Goal: Navigation & Orientation: Go to known website

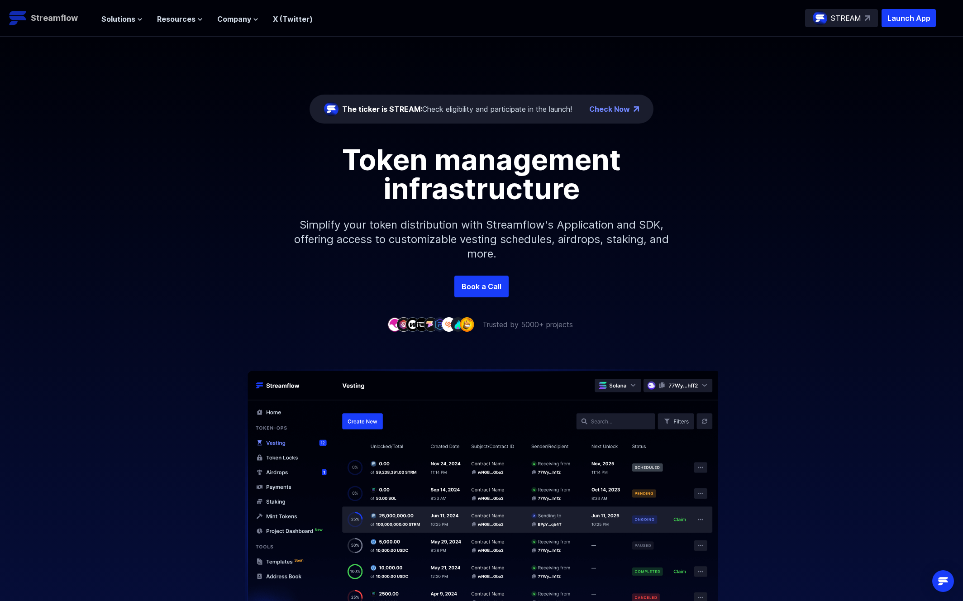
click at [44, 19] on p "Streamflow" at bounding box center [54, 18] width 47 height 13
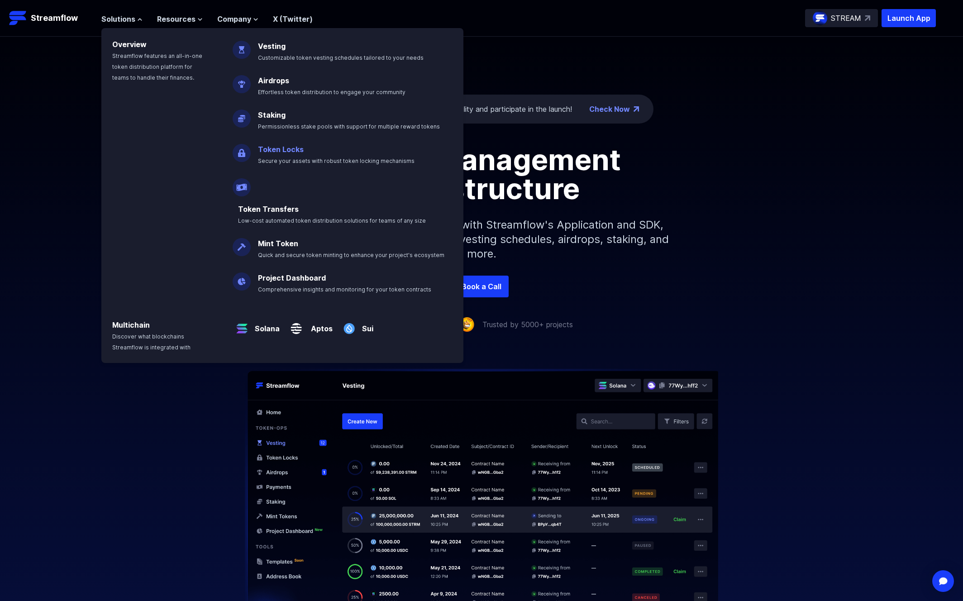
click at [309, 146] on p "Token Locks Secure your assets with robust token locking mechanisms" at bounding box center [343, 151] width 180 height 29
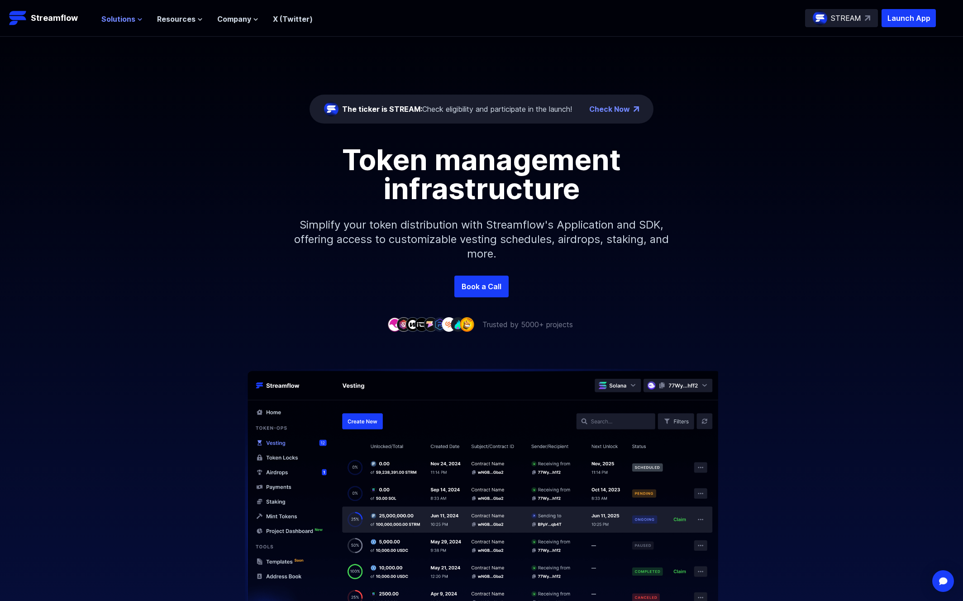
click at [104, 20] on span "Solutions" at bounding box center [118, 19] width 34 height 11
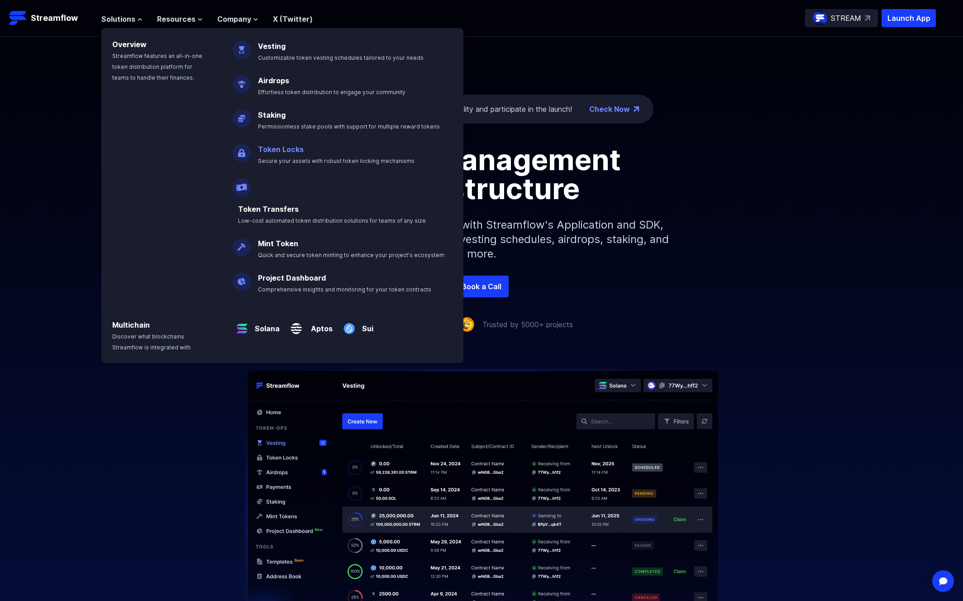
click at [272, 155] on p "Token Locks Secure your assets with robust token locking mechanisms" at bounding box center [343, 151] width 180 height 29
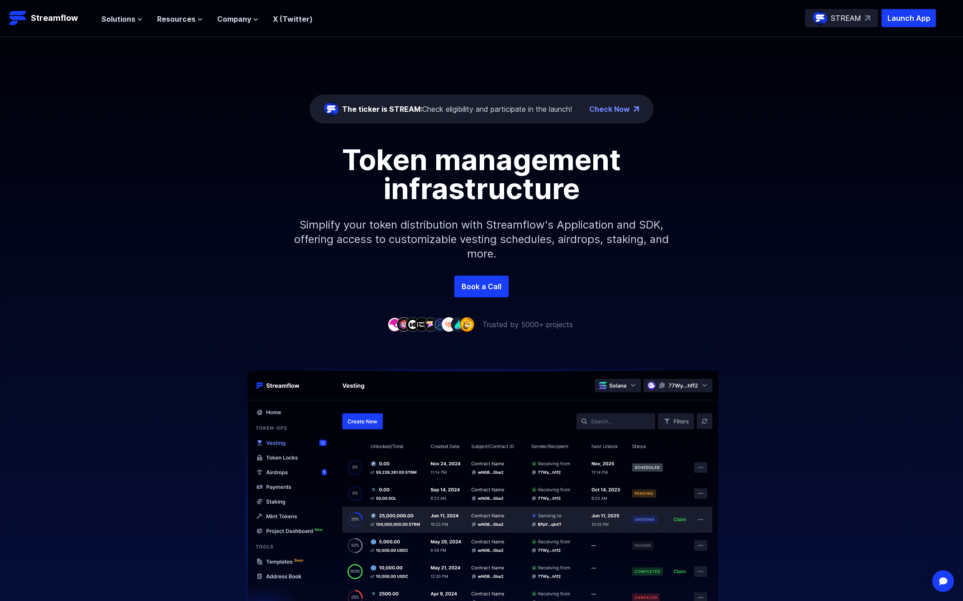
drag, startPoint x: 124, startPoint y: 25, endPoint x: 146, endPoint y: 40, distance: 26.6
click at [140, 28] on header "Streamflow Launch App STREAM Solutions Overview Streamflow features an all-in-o…" at bounding box center [481, 18] width 963 height 37
click at [141, 7] on header "Streamflow Launch App STREAM Solutions Overview Streamflow features an all-in-o…" at bounding box center [481, 18] width 963 height 37
click at [139, 20] on icon at bounding box center [139, 19] width 5 height 5
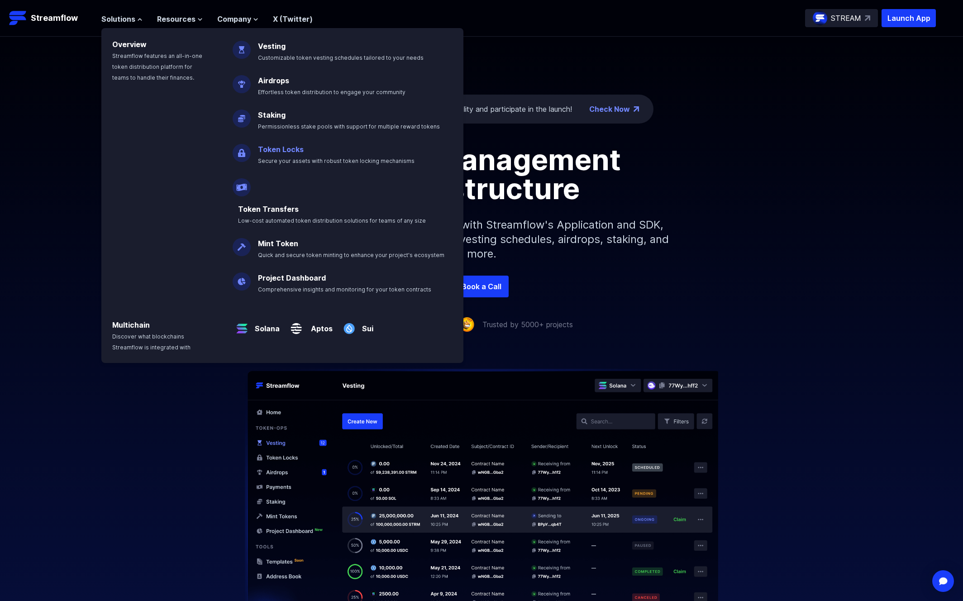
click at [267, 150] on link "Token Locks" at bounding box center [281, 149] width 46 height 9
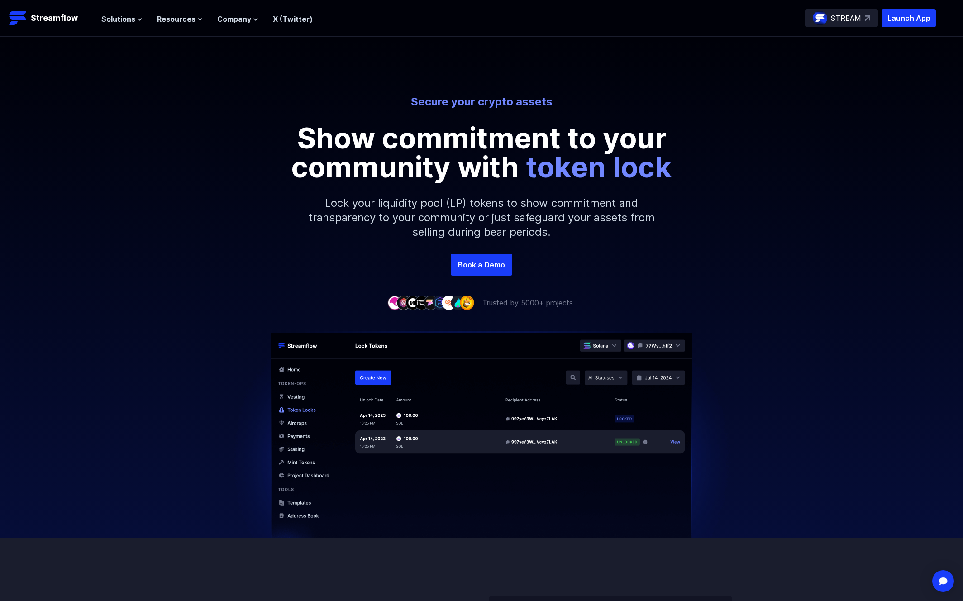
click at [857, 18] on p "STREAM" at bounding box center [846, 18] width 30 height 11
click at [903, 24] on p "Launch App" at bounding box center [909, 18] width 54 height 18
